Goal: Information Seeking & Learning: Understand process/instructions

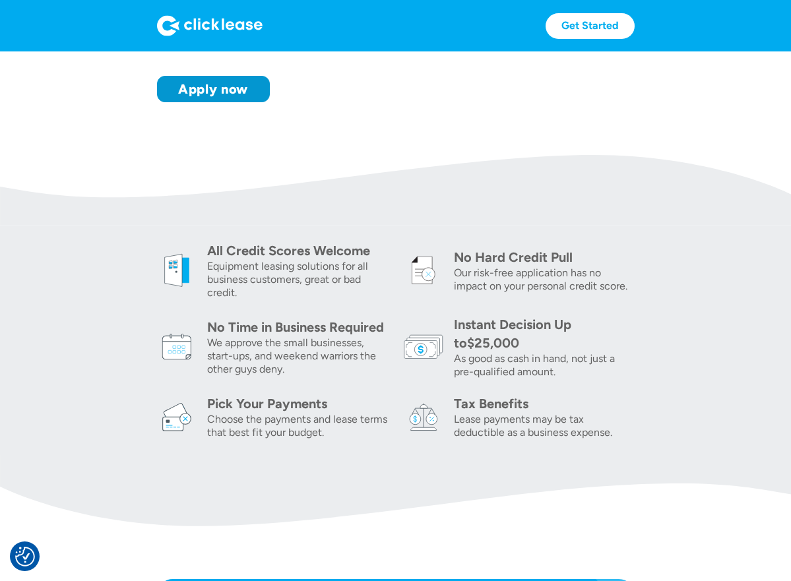
scroll to position [303, 0]
click at [301, 396] on div "Pick Your Payments" at bounding box center [297, 403] width 181 height 18
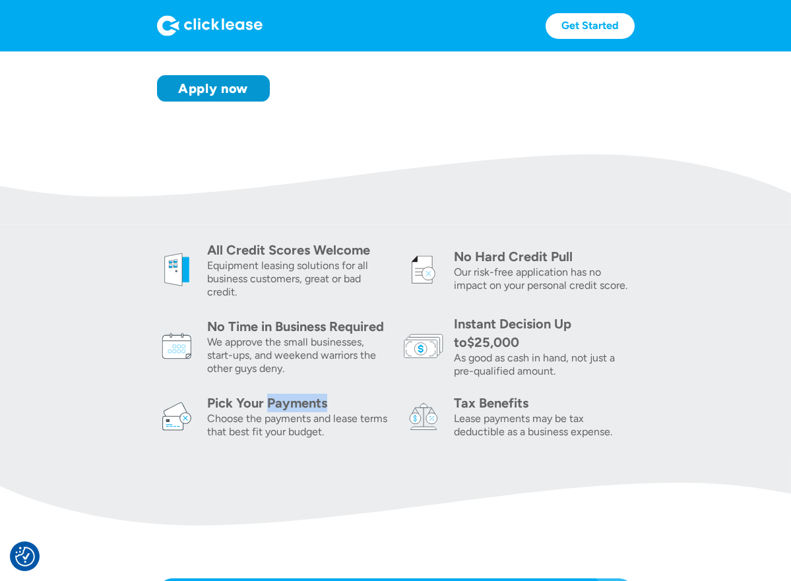
click at [301, 396] on div "Pick Your Payments" at bounding box center [297, 403] width 181 height 18
click at [338, 429] on div "Choose the payments and lease terms that best fit your budget." at bounding box center [297, 425] width 181 height 26
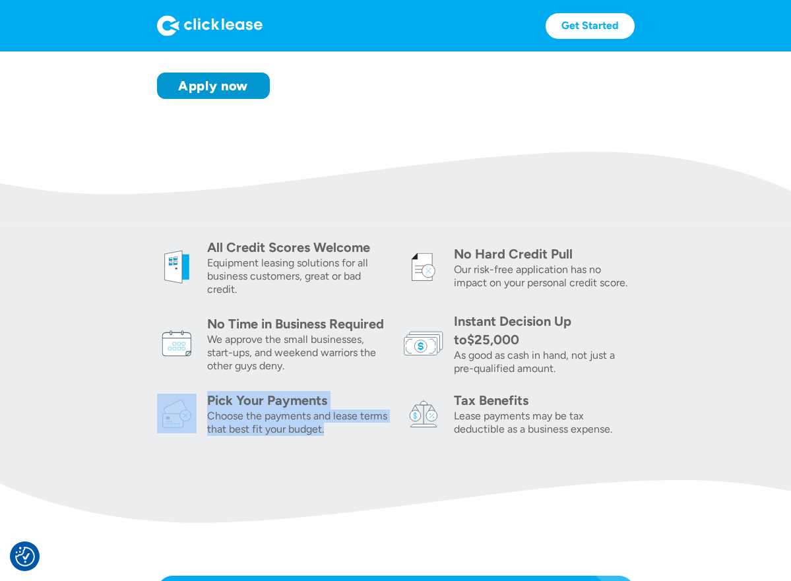
drag, startPoint x: 307, startPoint y: 431, endPoint x: 181, endPoint y: 409, distance: 127.7
click at [181, 409] on div "Pick Your Payments Choose the payments and lease terms that best fit your budge…" at bounding box center [272, 413] width 231 height 45
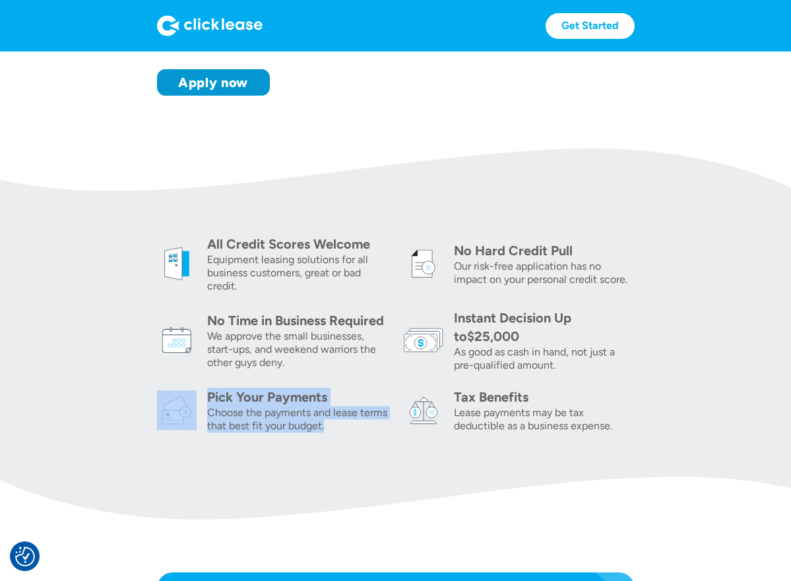
scroll to position [310, 0]
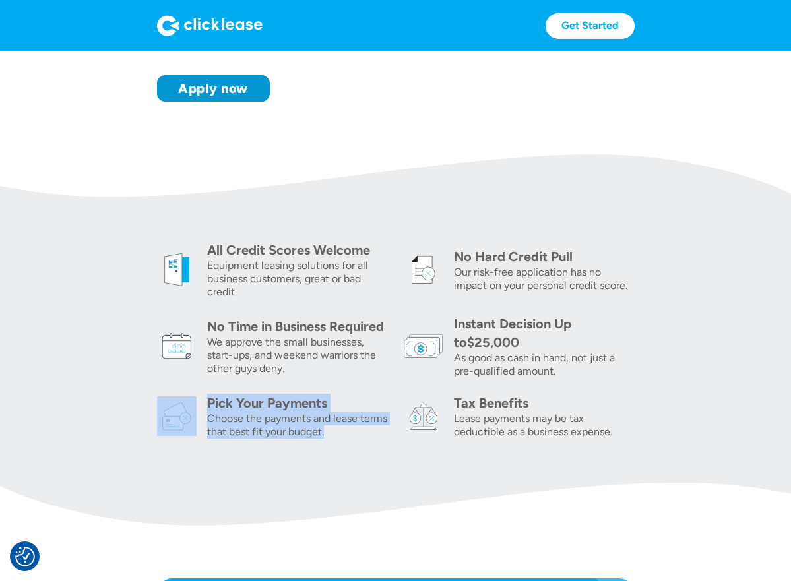
click at [213, 439] on section "All Credit Scores Welcome Equipment leasing solutions for all business customer…" at bounding box center [395, 339] width 791 height 229
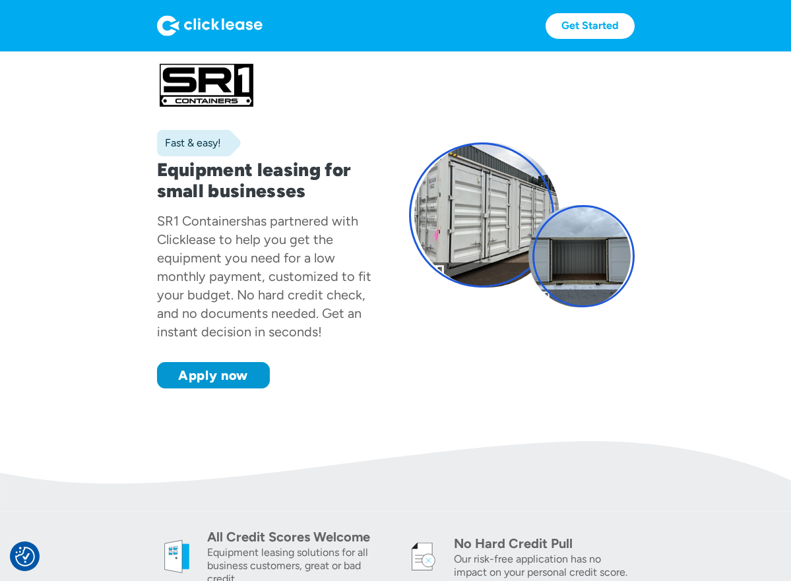
scroll to position [0, 0]
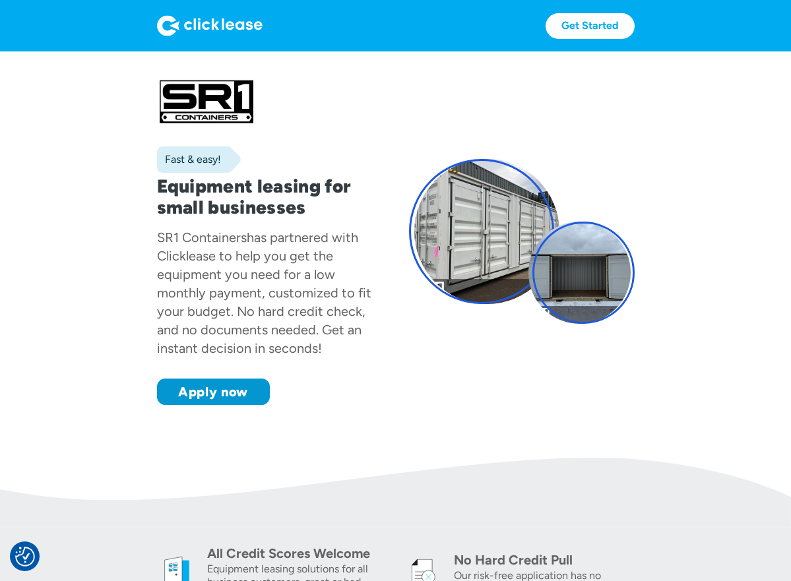
click at [739, 129] on section "Fast & easy! Equipment leasing for small businesses SR1 Containers has partnere…" at bounding box center [395, 254] width 791 height 406
click at [460, 113] on div "Fast & easy! Equipment leasing for small businesses SR1 Containers has partnere…" at bounding box center [395, 241] width 477 height 327
